Goal: Task Accomplishment & Management: Complete application form

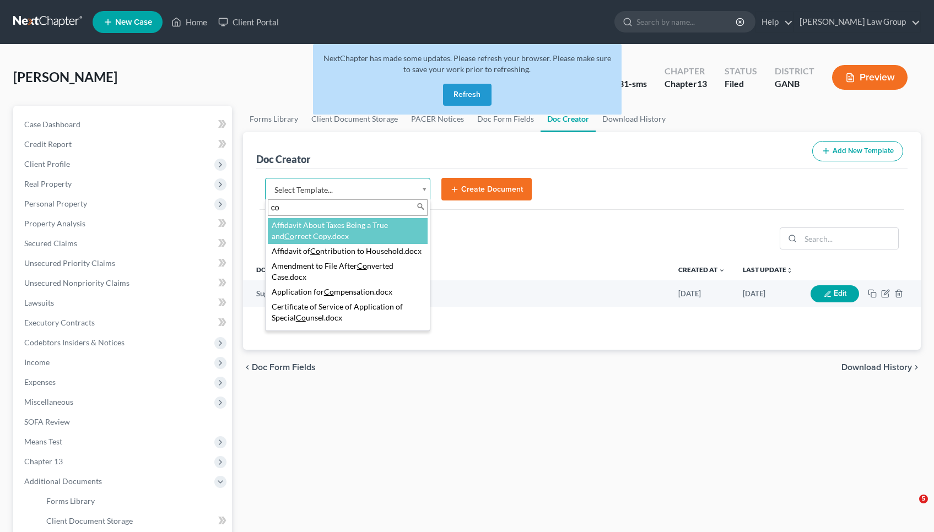
click at [476, 92] on button "Refresh" at bounding box center [467, 95] width 49 height 22
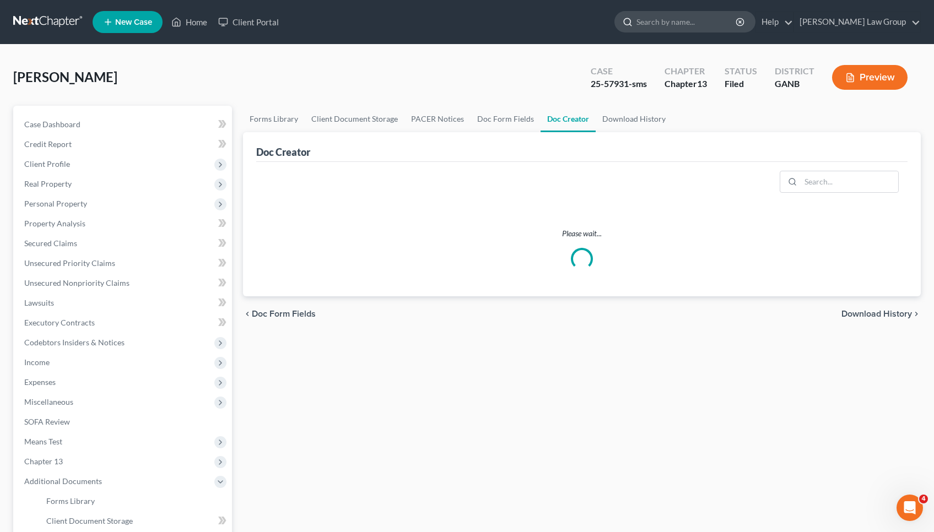
click at [719, 21] on input "search" at bounding box center [687, 22] width 101 height 20
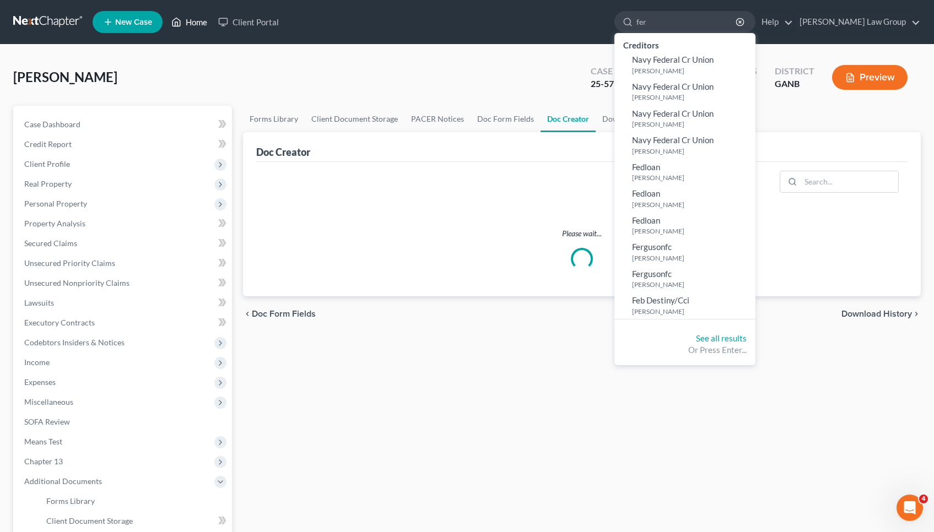
type input "fer"
click at [192, 26] on link "Home" at bounding box center [189, 22] width 47 height 20
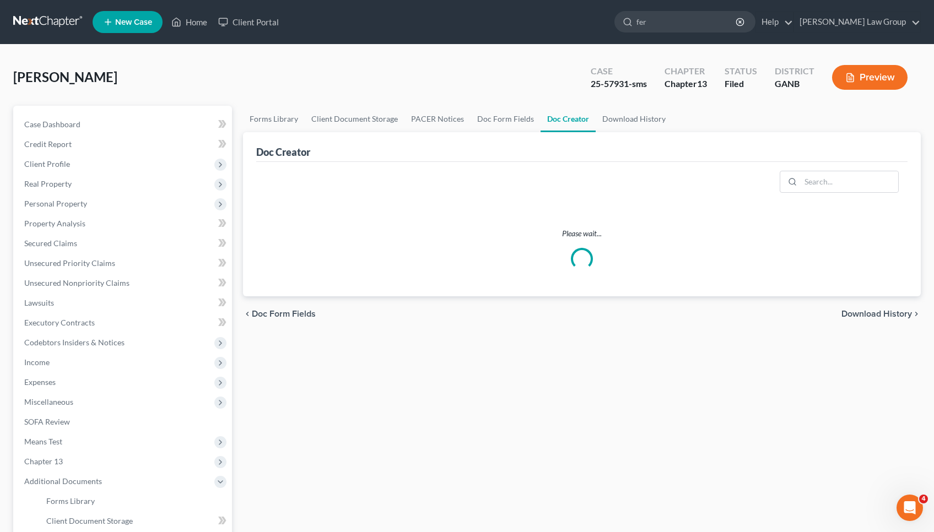
click at [357, 21] on ul "New Case Home Client Portal fer - No Result - Creditors Navy Federal Cr Union F…" at bounding box center [507, 22] width 829 height 29
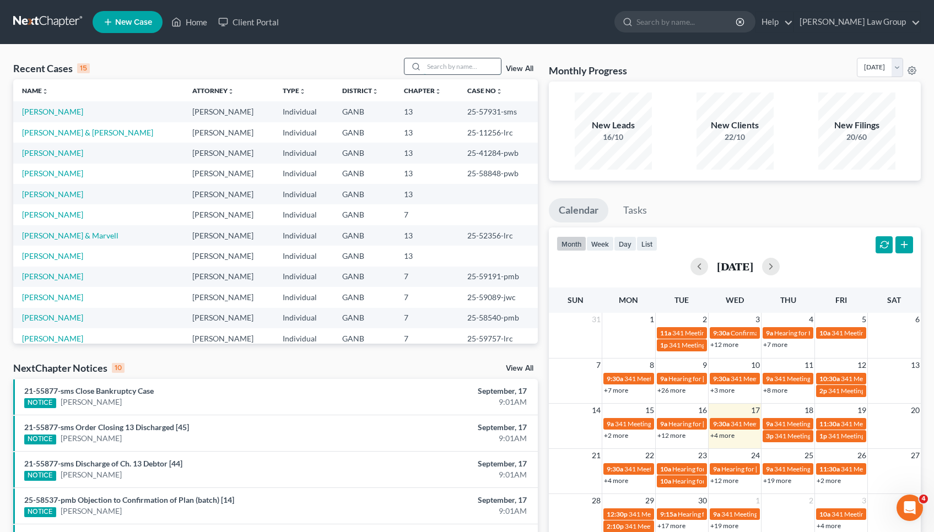
click at [442, 67] on input "search" at bounding box center [462, 66] width 77 height 16
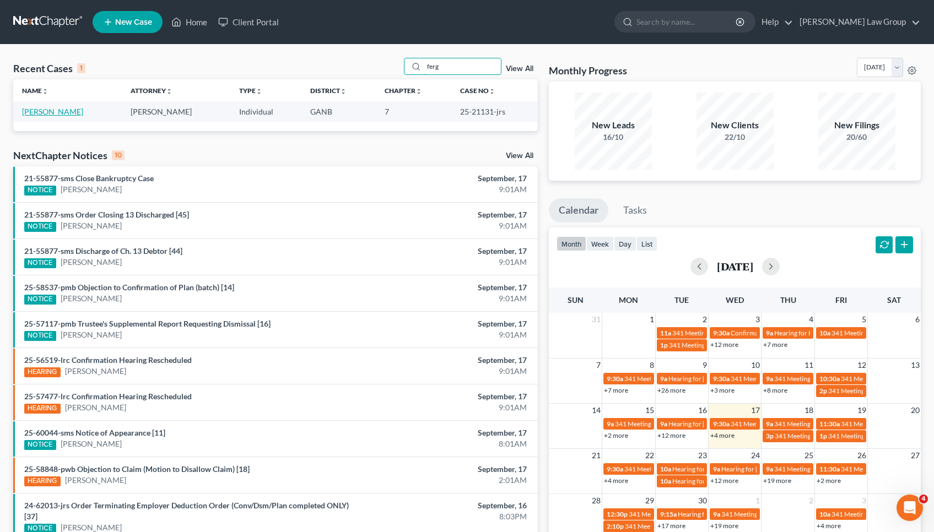
type input "ferg"
click at [72, 114] on link "Ferguson, Desmond" at bounding box center [52, 111] width 61 height 9
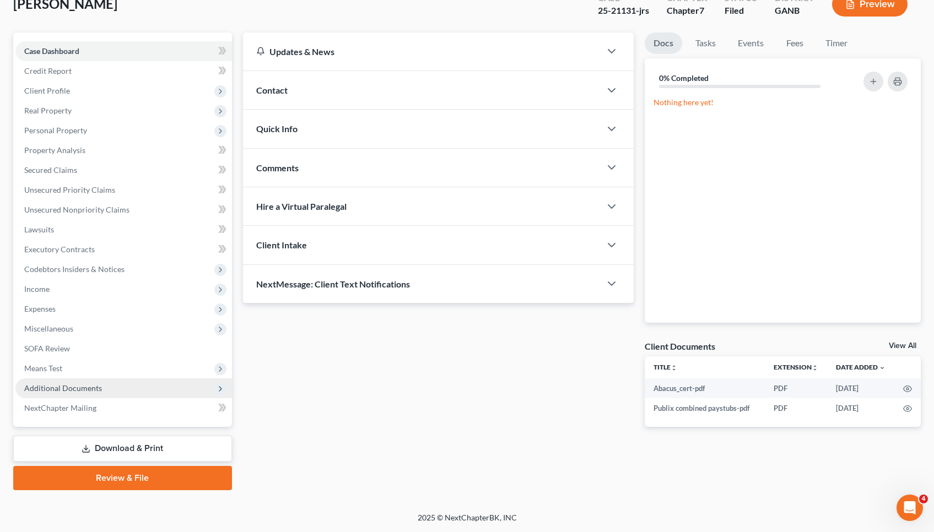
scroll to position [73, 0]
click at [79, 386] on span "Additional Documents" at bounding box center [63, 388] width 78 height 9
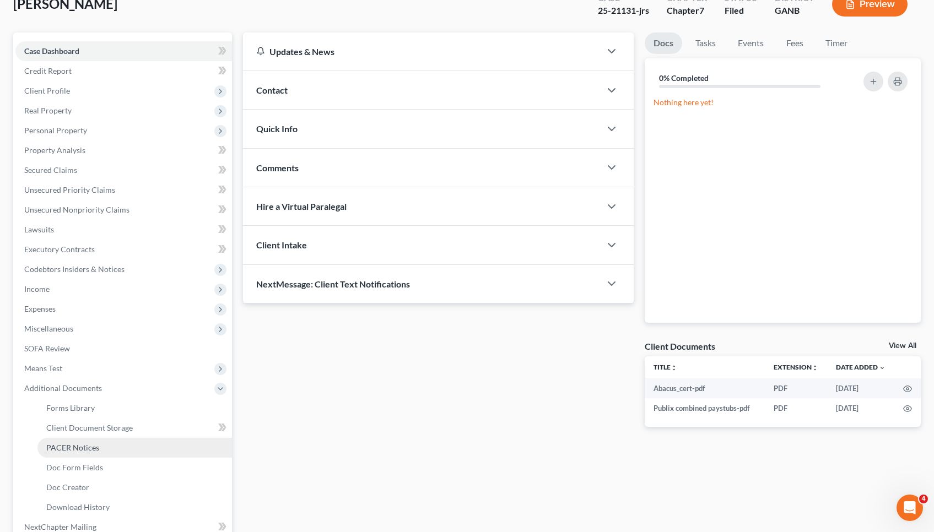
click at [83, 450] on span "PACER Notices" at bounding box center [72, 447] width 53 height 9
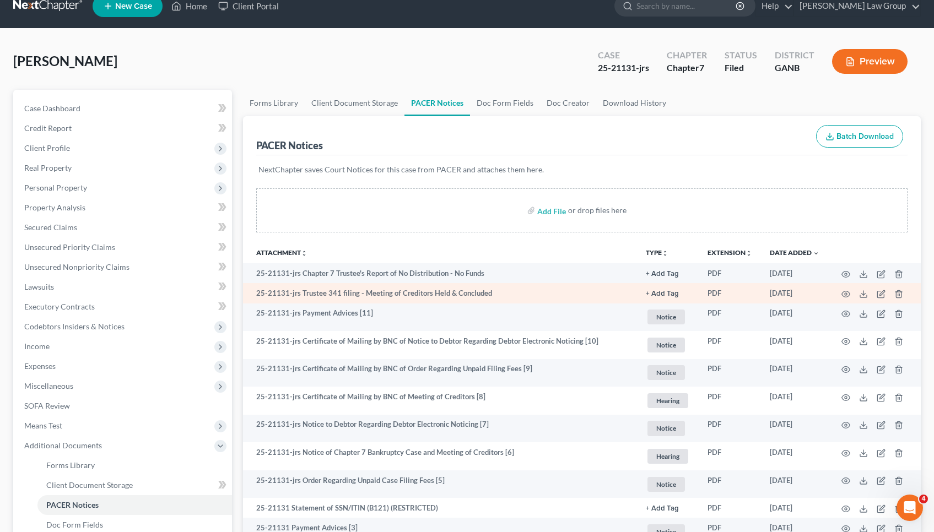
scroll to position [16, 0]
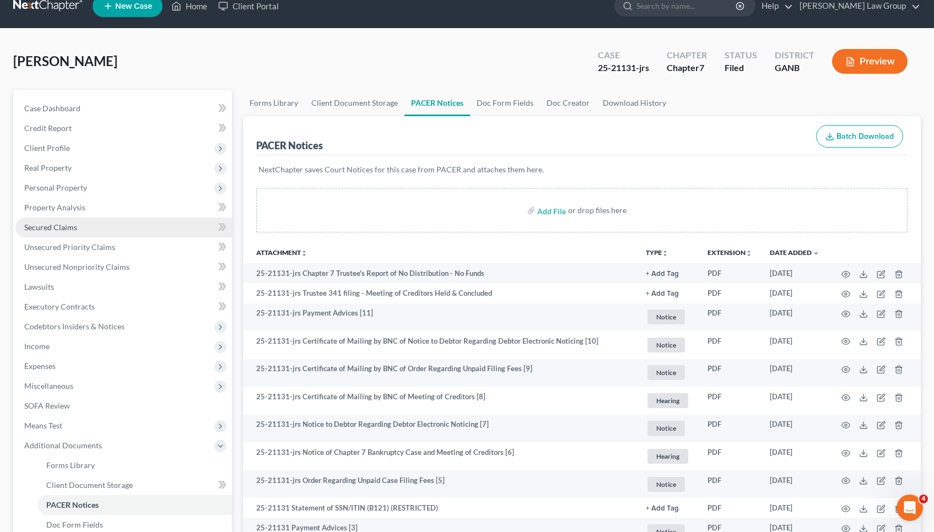
click at [73, 226] on span "Secured Claims" at bounding box center [50, 227] width 53 height 9
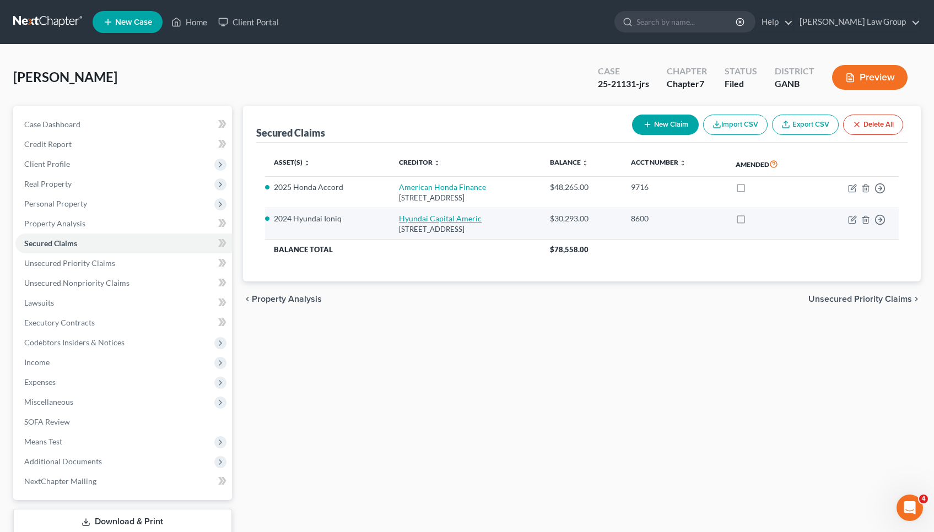
click at [450, 219] on link "Hyundai Capital Americ" at bounding box center [440, 218] width 83 height 9
select select "4"
select select "2"
select select "0"
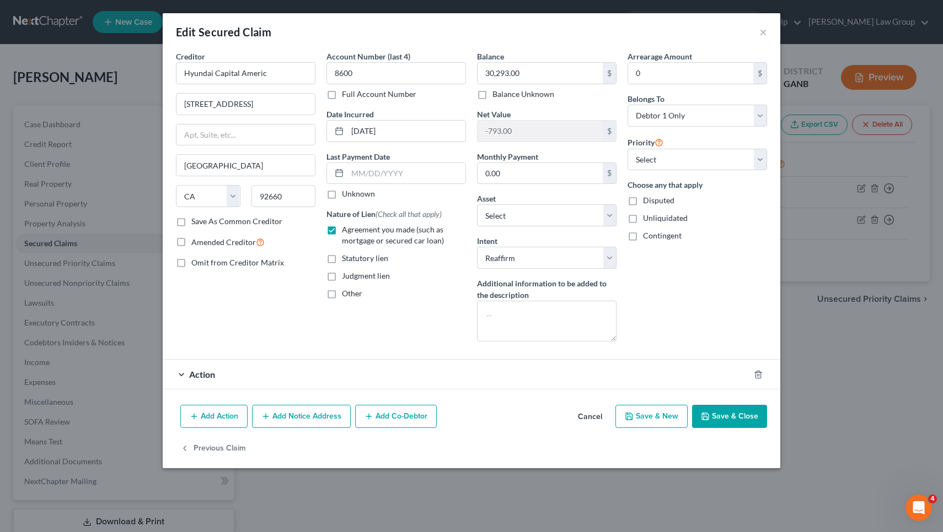
click at [589, 416] on button "Cancel" at bounding box center [590, 417] width 42 height 22
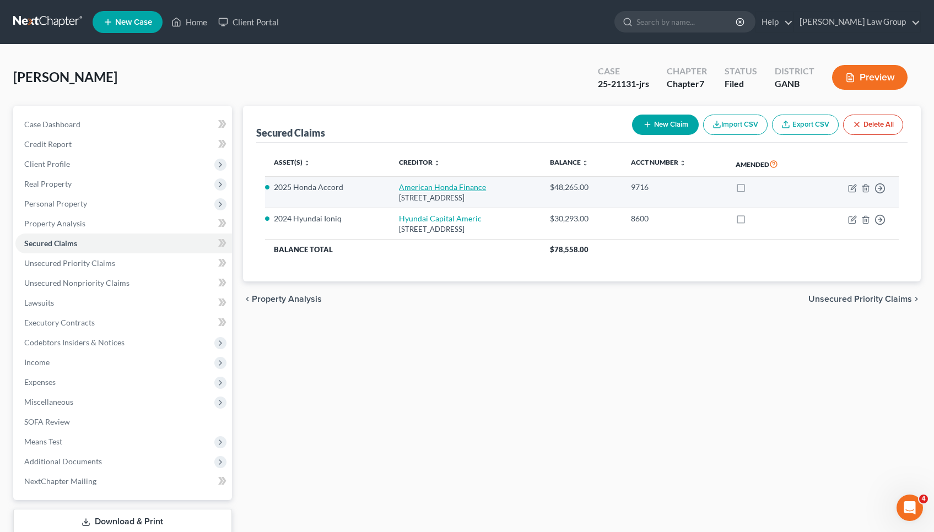
click at [413, 182] on link "American Honda Finance" at bounding box center [442, 186] width 87 height 9
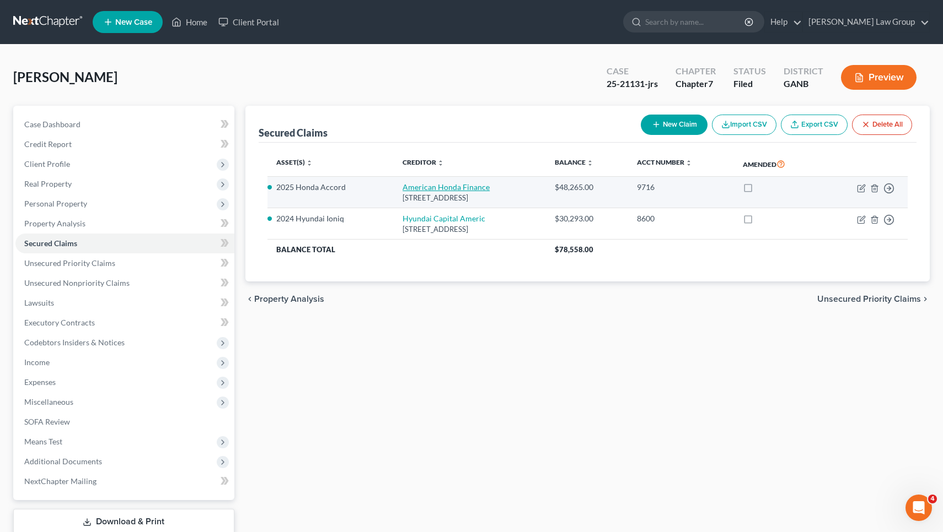
select select "10"
select select "11"
select select "2"
select select "0"
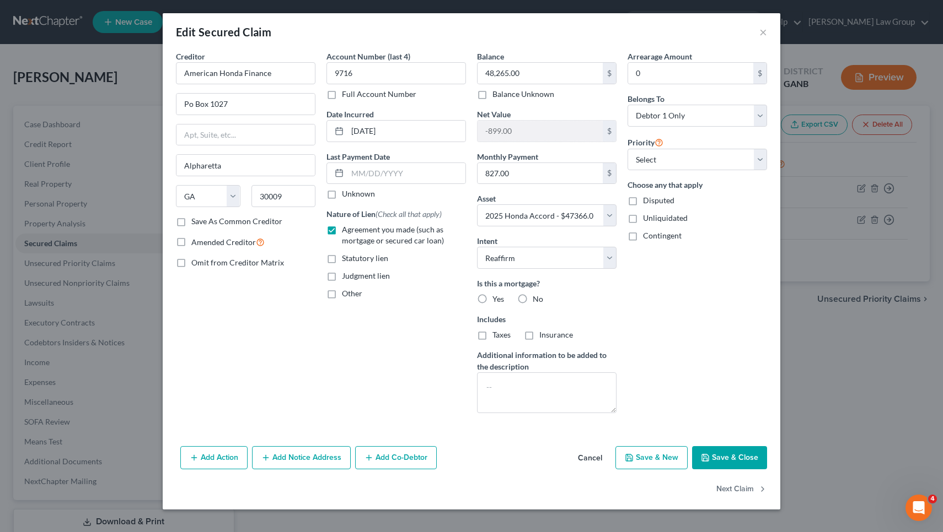
click at [593, 461] on button "Cancel" at bounding box center [590, 459] width 42 height 22
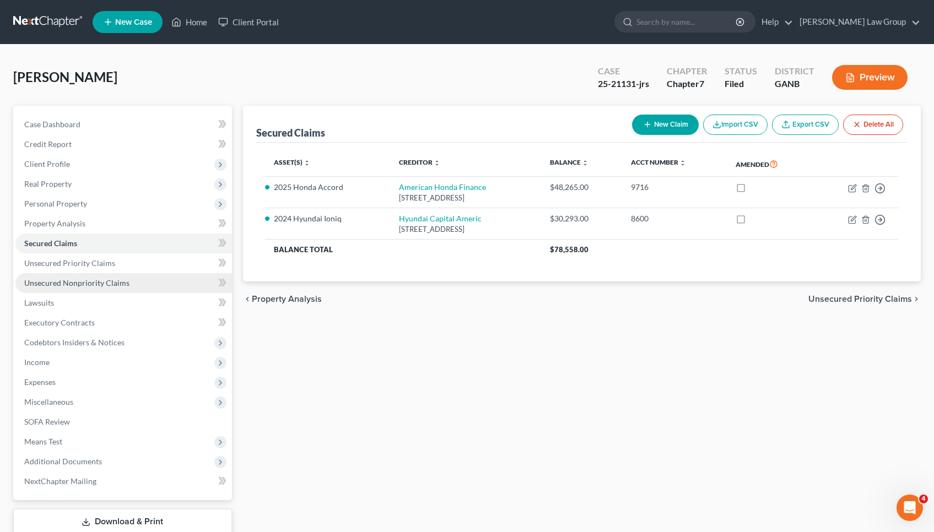
click at [166, 278] on link "Unsecured Nonpriority Claims" at bounding box center [123, 283] width 217 height 20
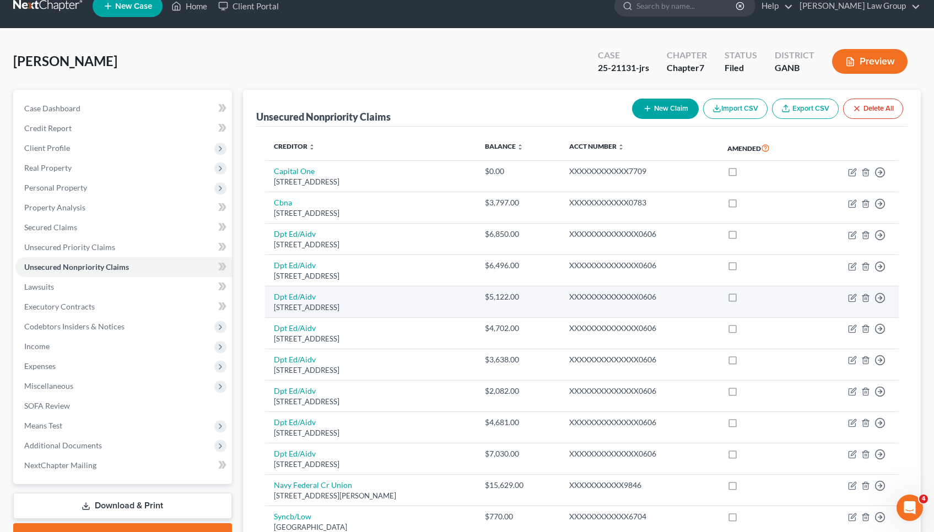
scroll to position [19, 0]
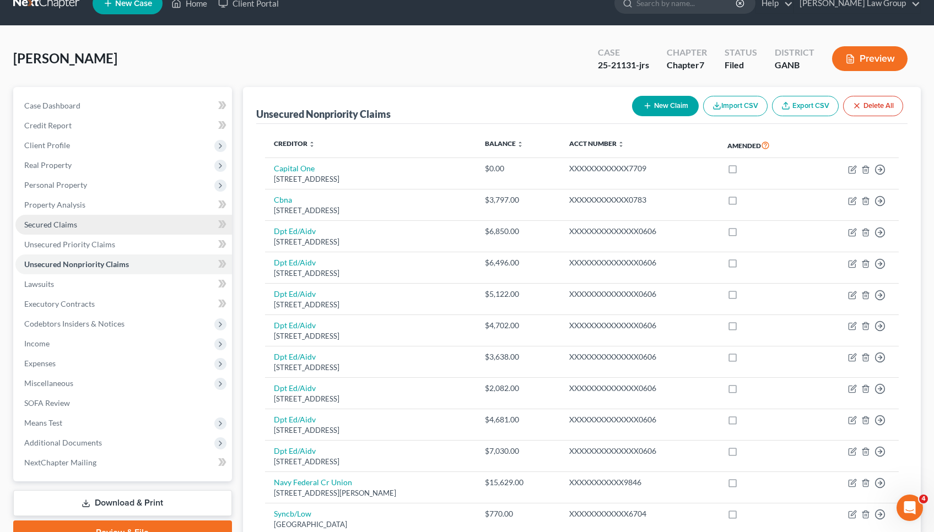
click at [157, 227] on link "Secured Claims" at bounding box center [123, 225] width 217 height 20
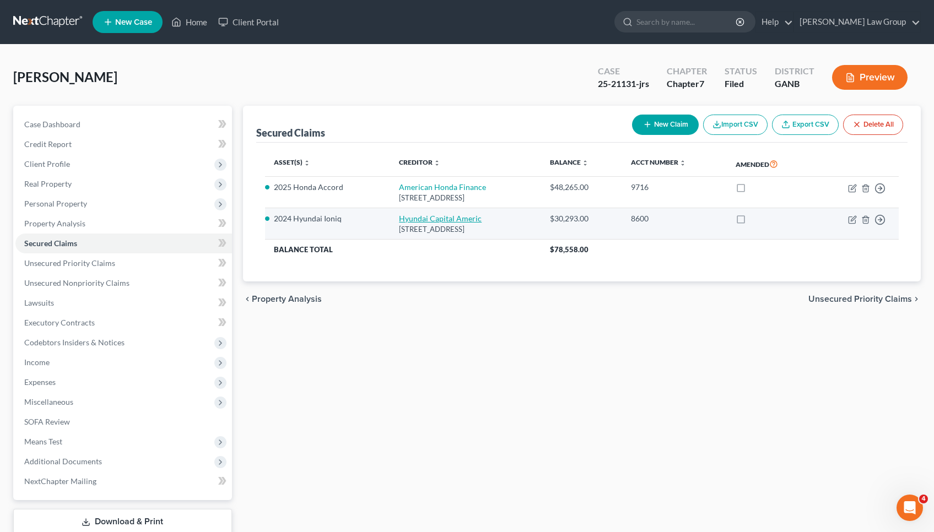
click at [399, 218] on link "Hyundai Capital Americ" at bounding box center [440, 218] width 83 height 9
select select "4"
select select "12"
select select "2"
select select "0"
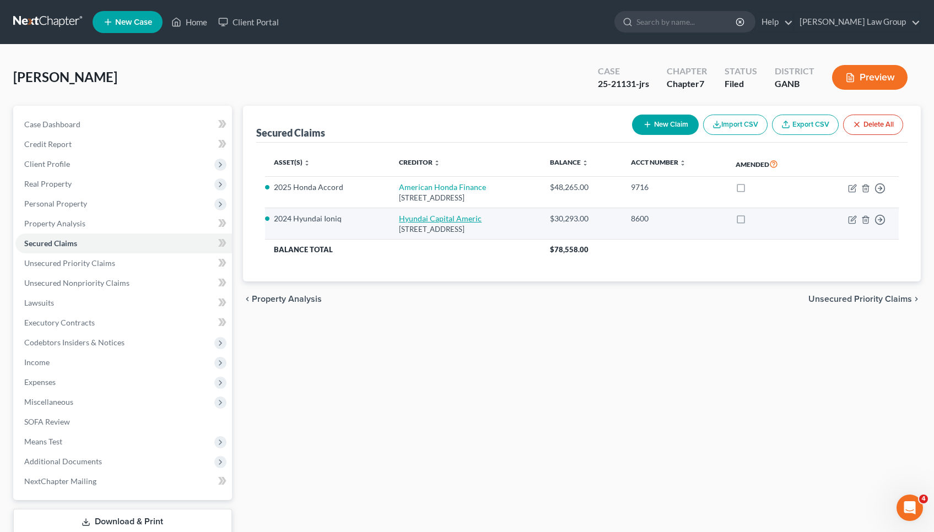
select select "0"
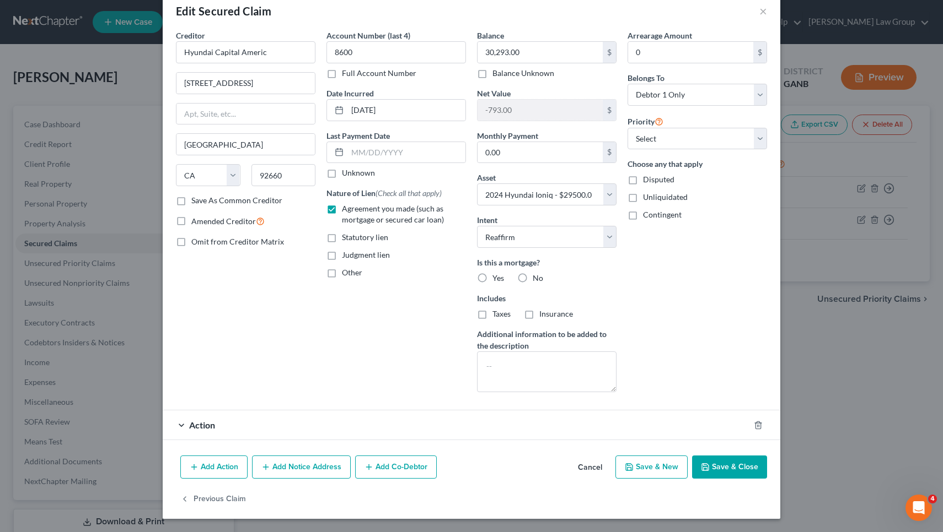
scroll to position [21, 0]
click at [214, 422] on div "Action" at bounding box center [456, 425] width 587 height 29
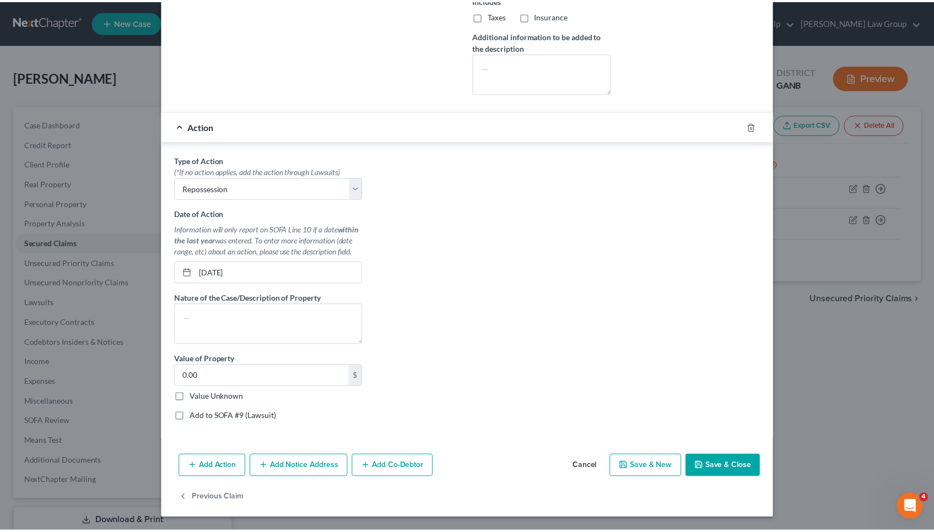
scroll to position [319, 0]
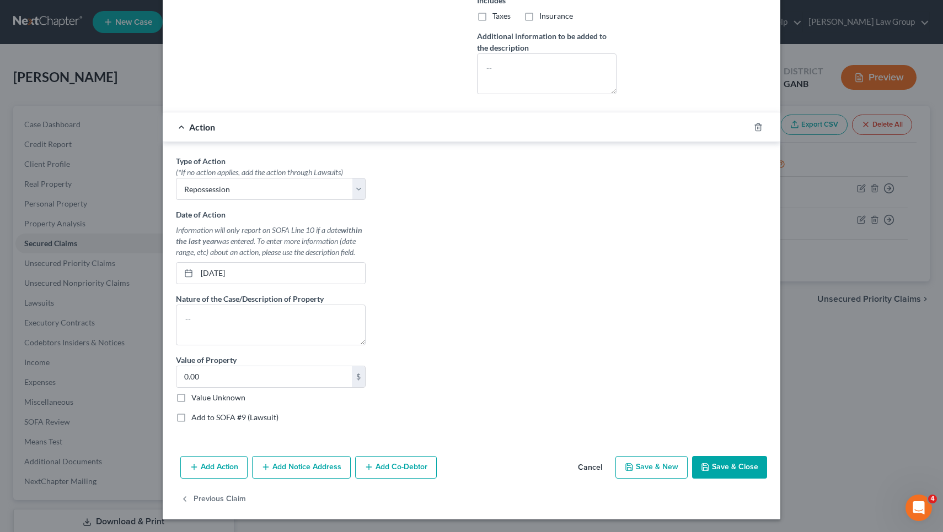
click at [579, 467] on button "Cancel" at bounding box center [590, 469] width 42 height 22
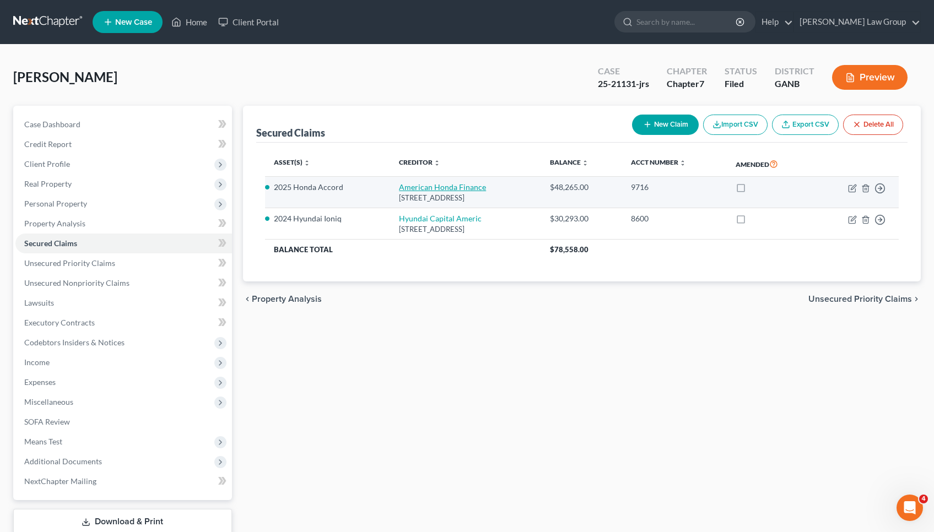
click at [407, 184] on link "American Honda Finance" at bounding box center [442, 186] width 87 height 9
select select "10"
select select "11"
select select "2"
select select "0"
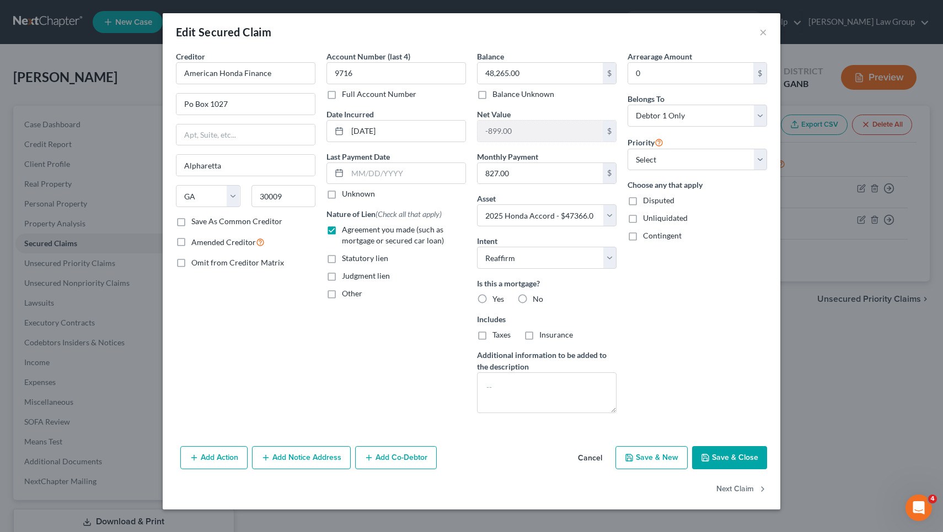
click at [578, 454] on button "Cancel" at bounding box center [590, 459] width 42 height 22
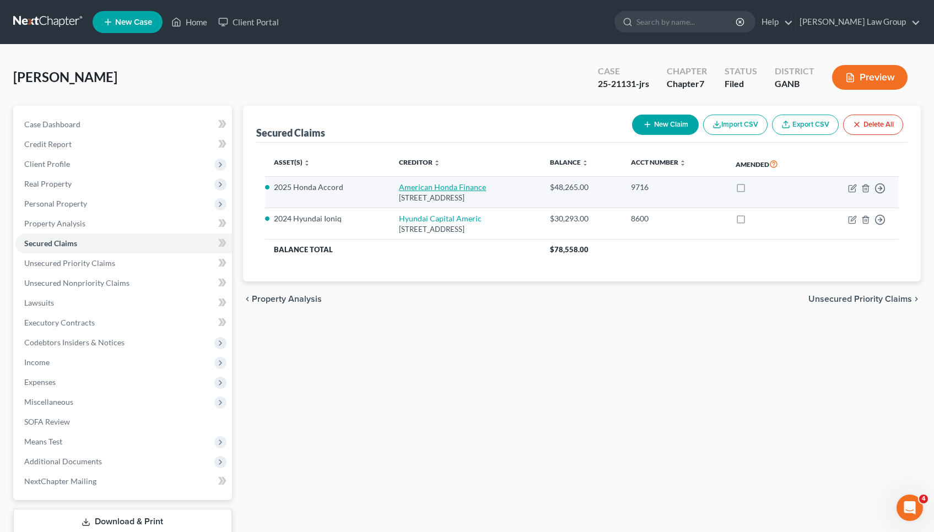
click at [447, 182] on link "American Honda Finance" at bounding box center [442, 186] width 87 height 9
select select "10"
select select "11"
select select "2"
select select "0"
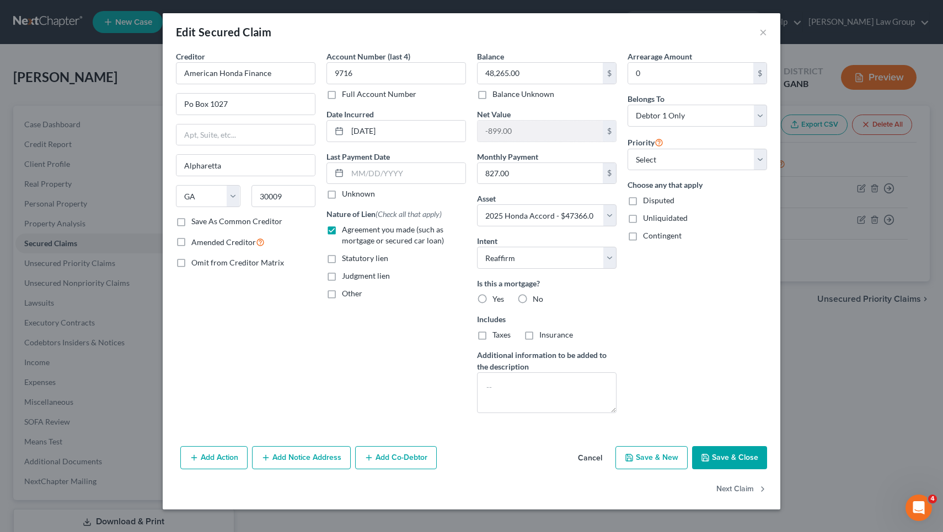
click at [590, 456] on button "Cancel" at bounding box center [590, 459] width 42 height 22
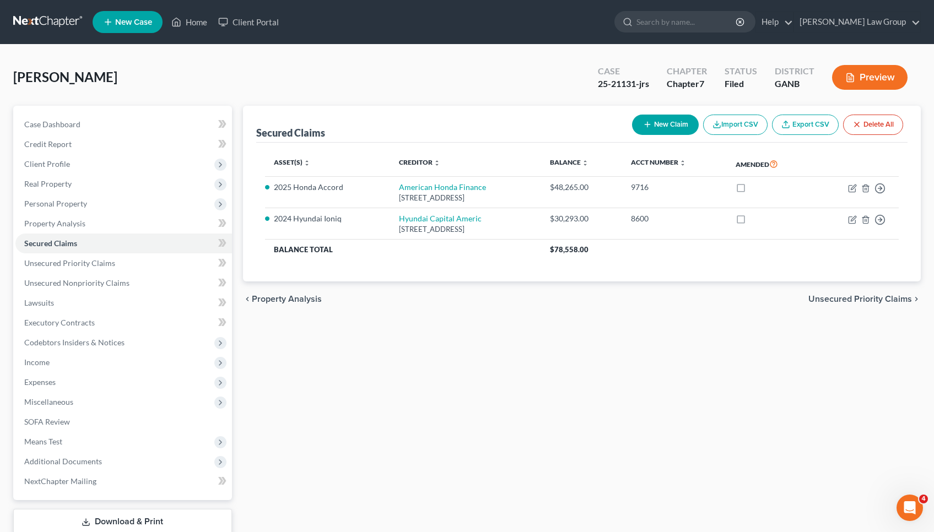
click at [480, 102] on div "Ferguson, Desmond Upgraded Case 25-21131-jrs Chapter Chapter 7 Status Filed Dis…" at bounding box center [467, 82] width 908 height 48
click at [66, 282] on span "Unsecured Nonpriority Claims" at bounding box center [76, 282] width 105 height 9
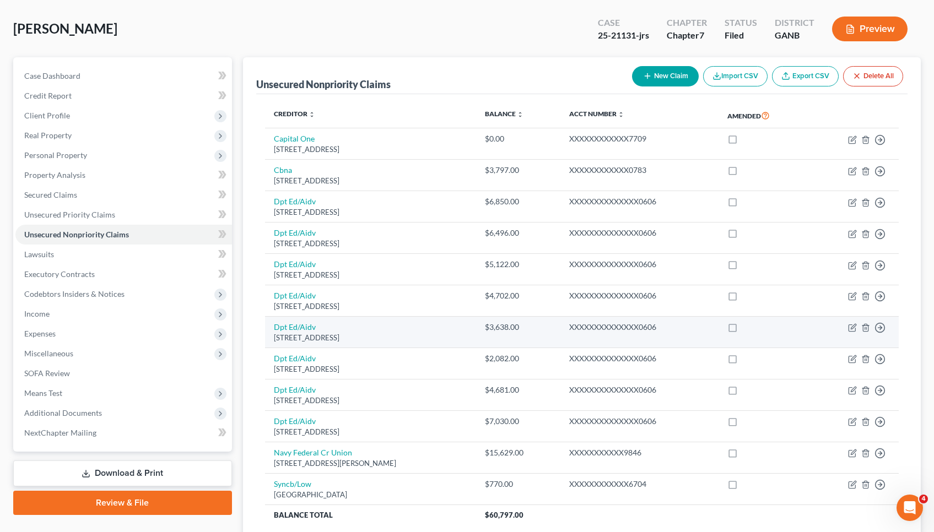
scroll to position [48, 0]
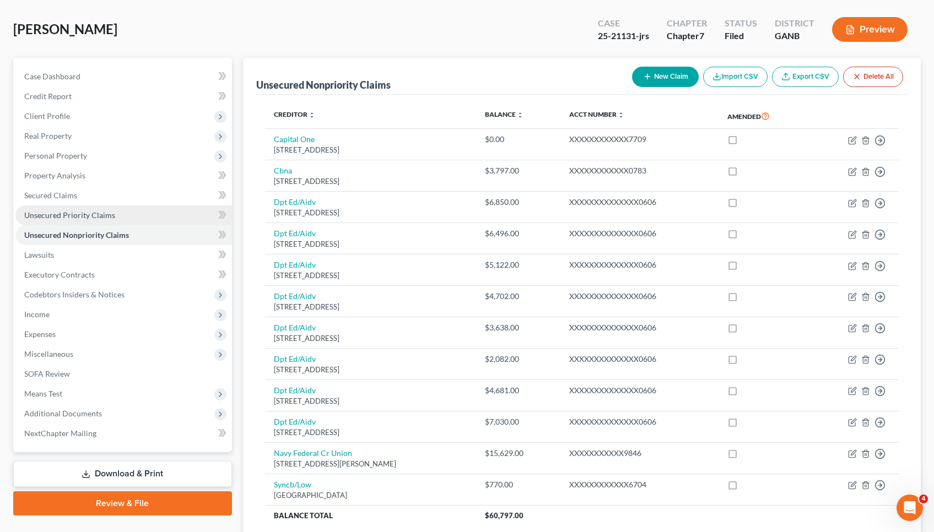
click at [134, 220] on link "Unsecured Priority Claims" at bounding box center [123, 216] width 217 height 20
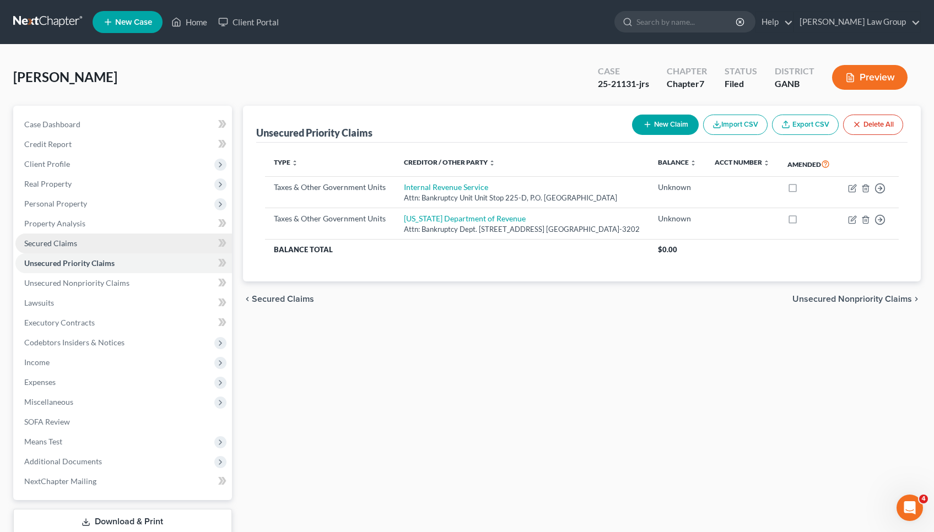
click at [122, 243] on link "Secured Claims" at bounding box center [123, 244] width 217 height 20
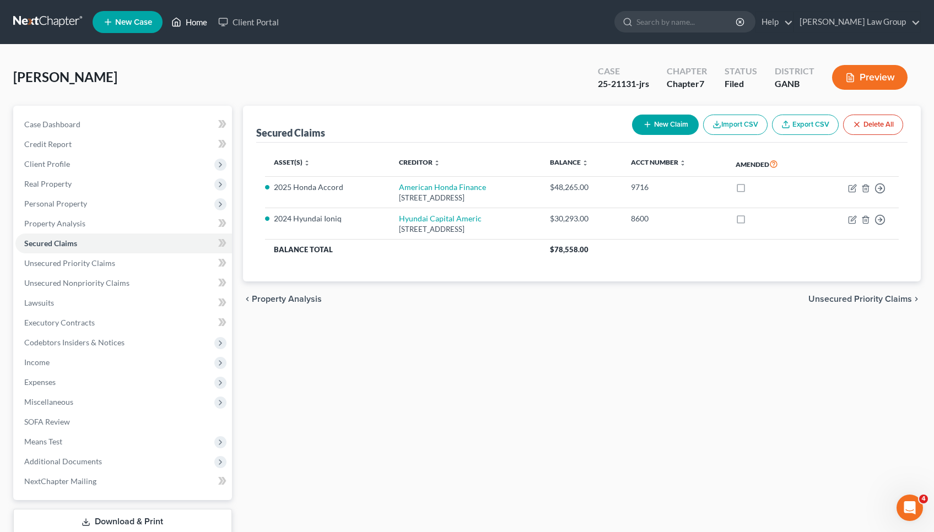
click at [207, 26] on link "Home" at bounding box center [189, 22] width 47 height 20
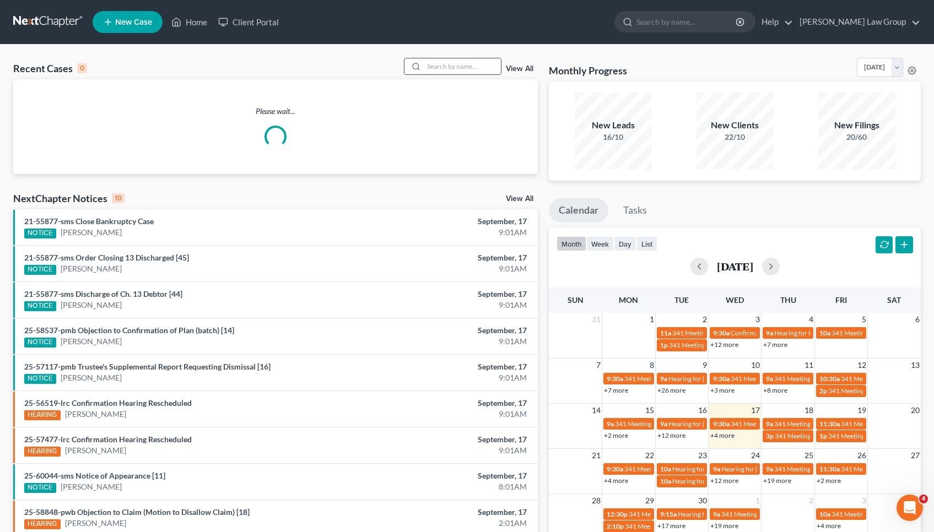
click at [471, 72] on input "search" at bounding box center [462, 66] width 77 height 16
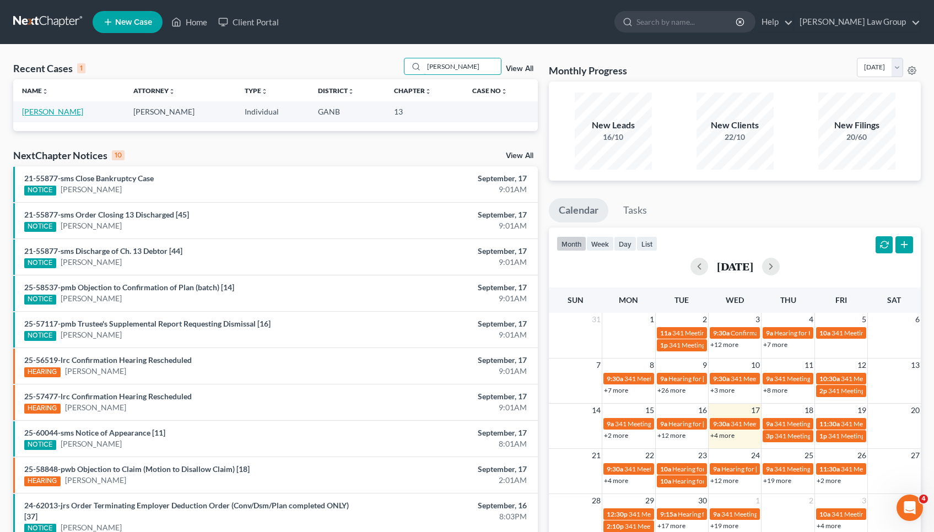
type input "patten"
click at [28, 114] on link "Patten, Joshua" at bounding box center [52, 111] width 61 height 9
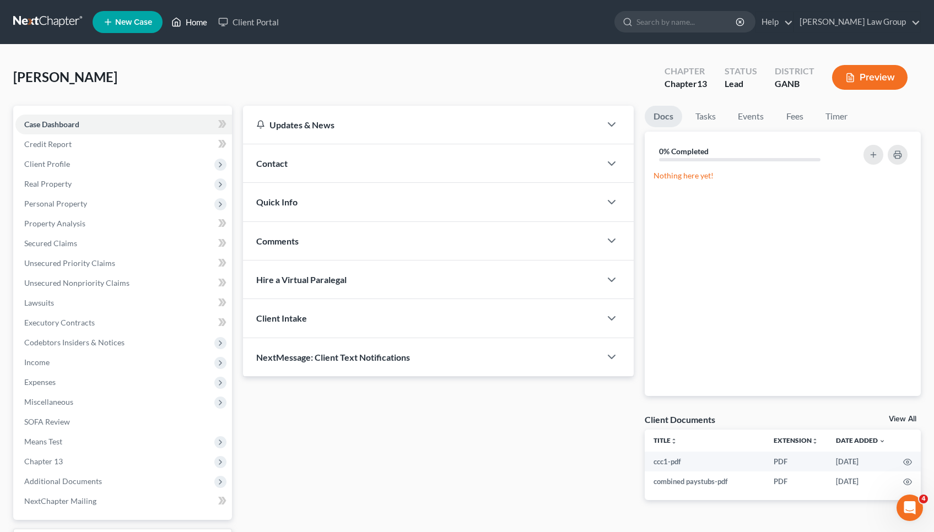
click at [195, 26] on link "Home" at bounding box center [189, 22] width 47 height 20
